Goal: Find specific page/section: Find specific page/section

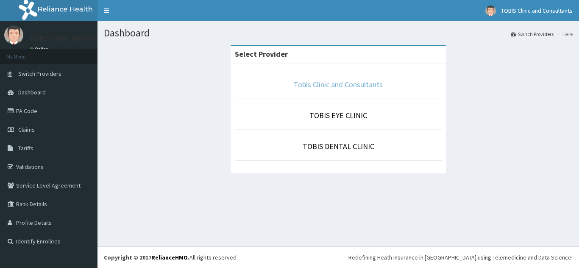
click at [373, 84] on link "Tobis Clinic and Consultants" at bounding box center [338, 85] width 89 height 10
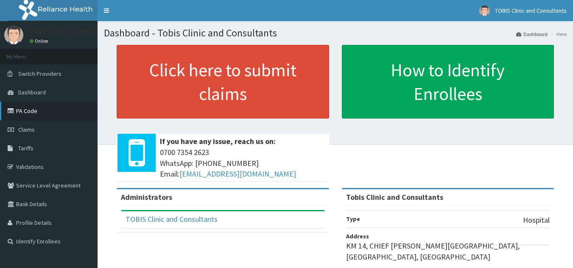
click at [27, 109] on link "PA Code" at bounding box center [48, 111] width 97 height 19
